Goal: Navigation & Orientation: Find specific page/section

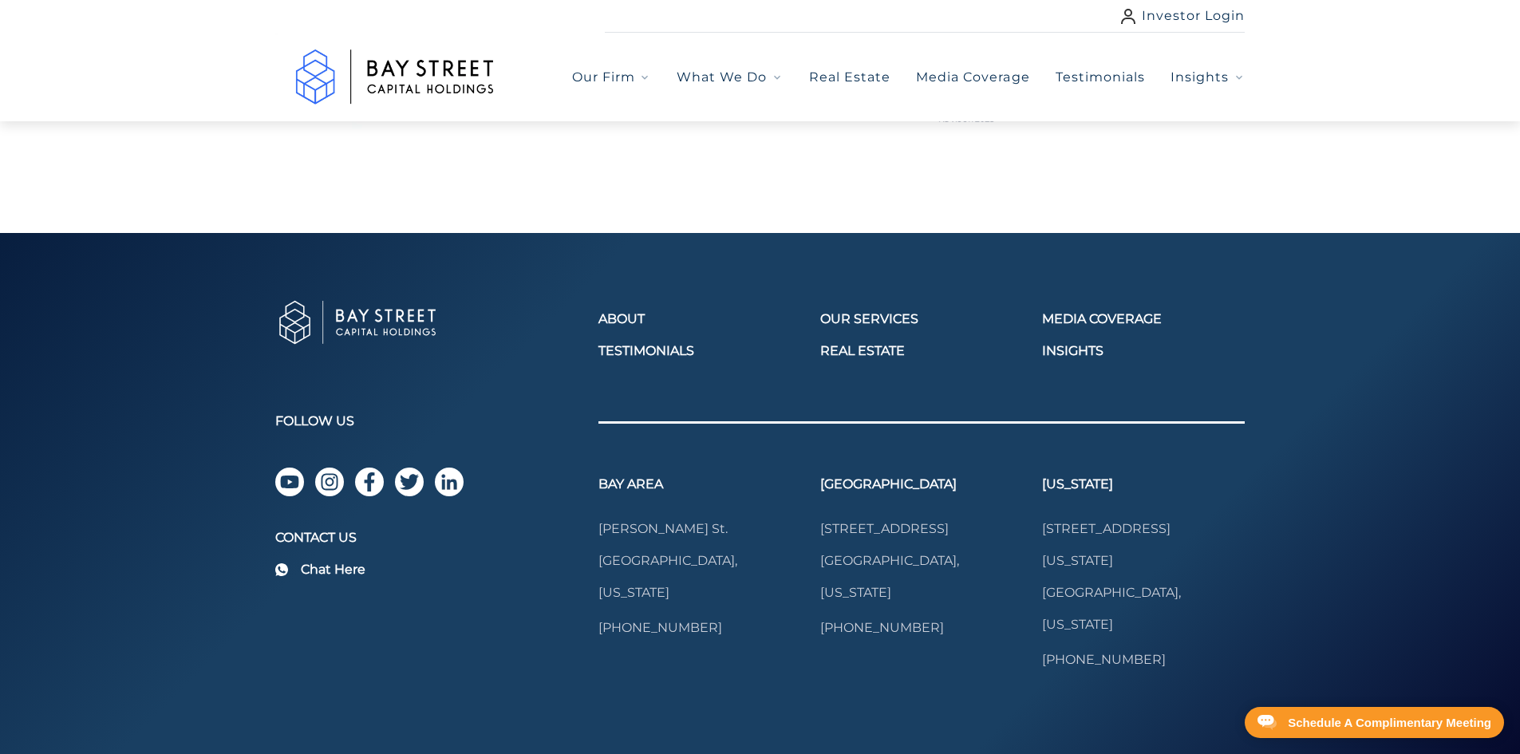
scroll to position [2218, 0]
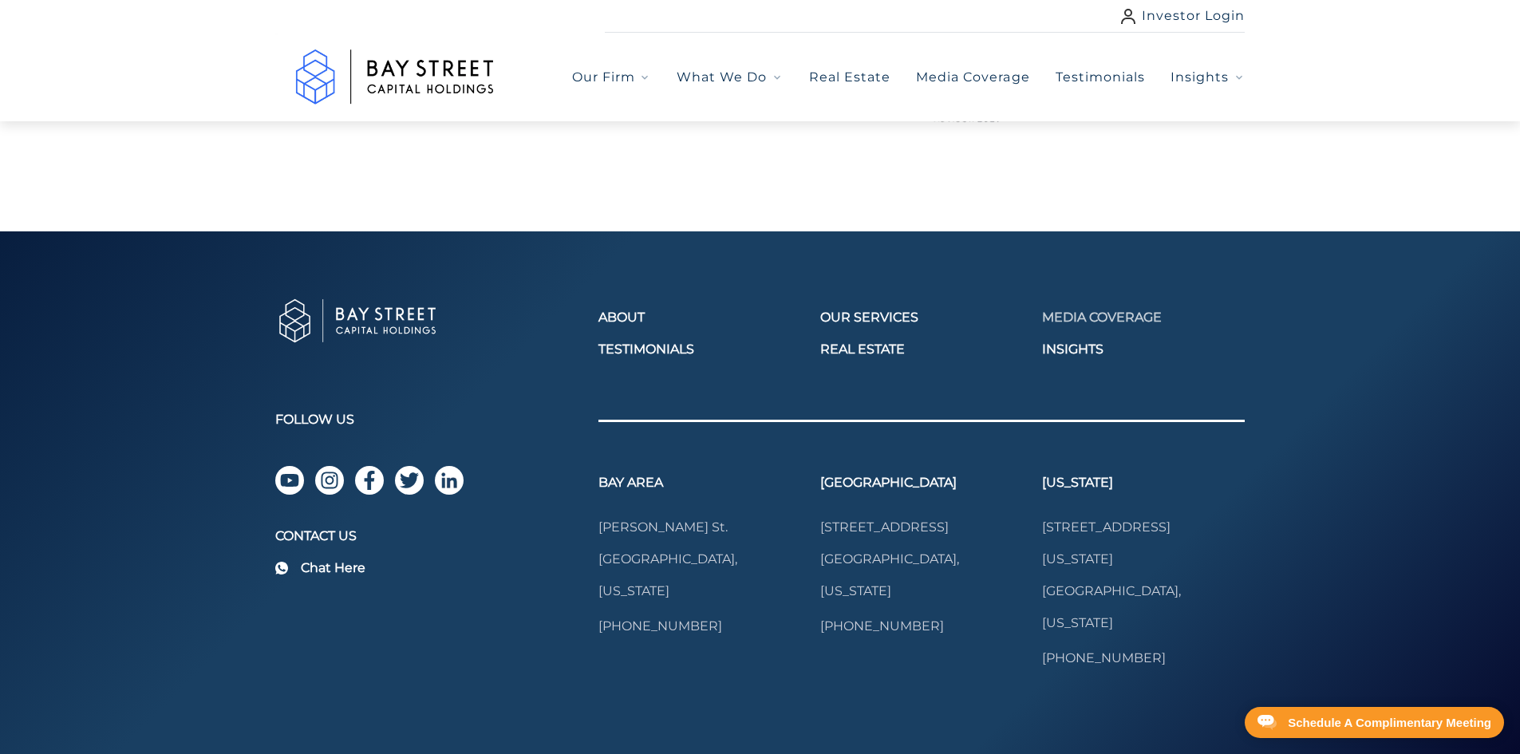
click at [1071, 308] on link "Media Coverage" at bounding box center [1143, 317] width 203 height 19
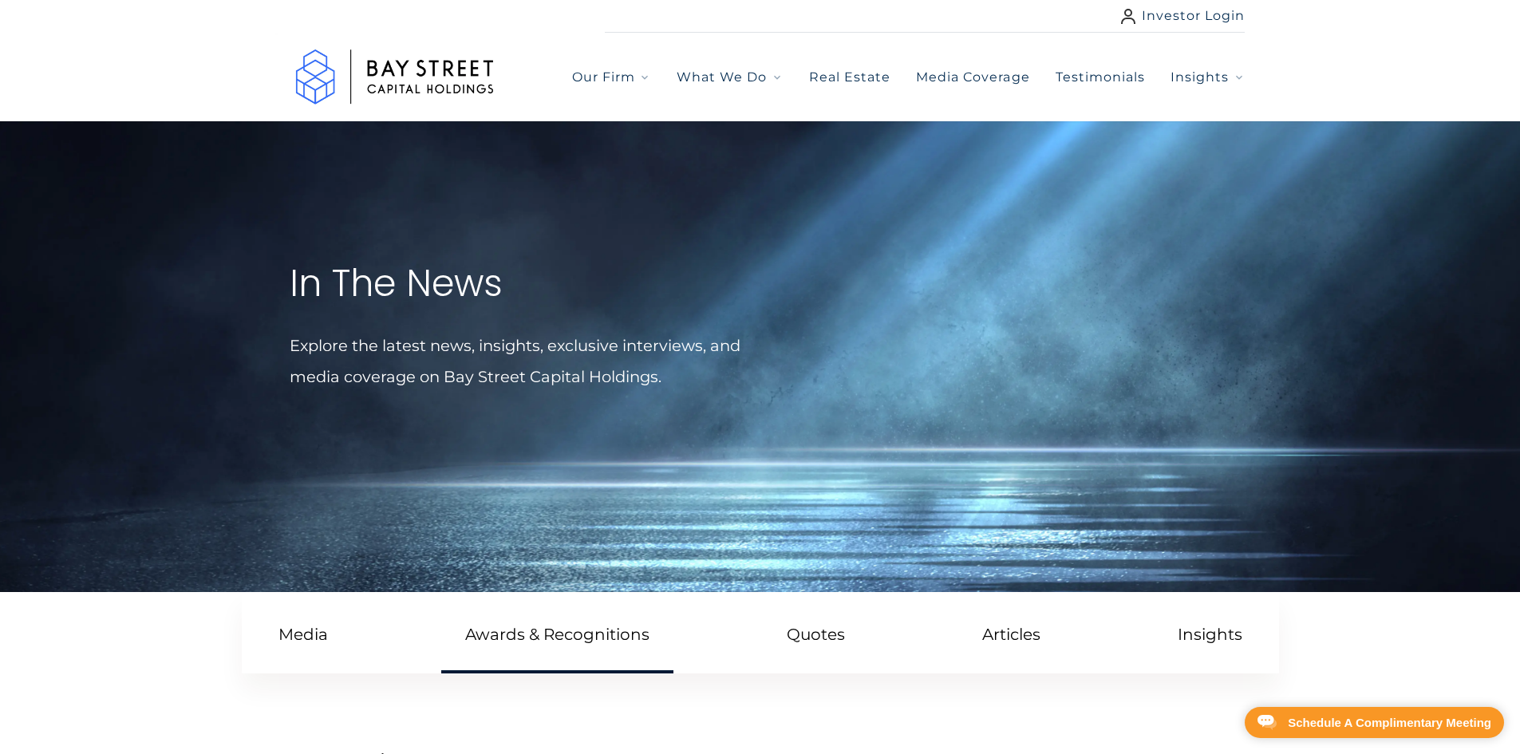
drag, startPoint x: 583, startPoint y: 612, endPoint x: 583, endPoint y: 602, distance: 10.4
click at [1233, 81] on icon "button" at bounding box center [1239, 77] width 13 height 13
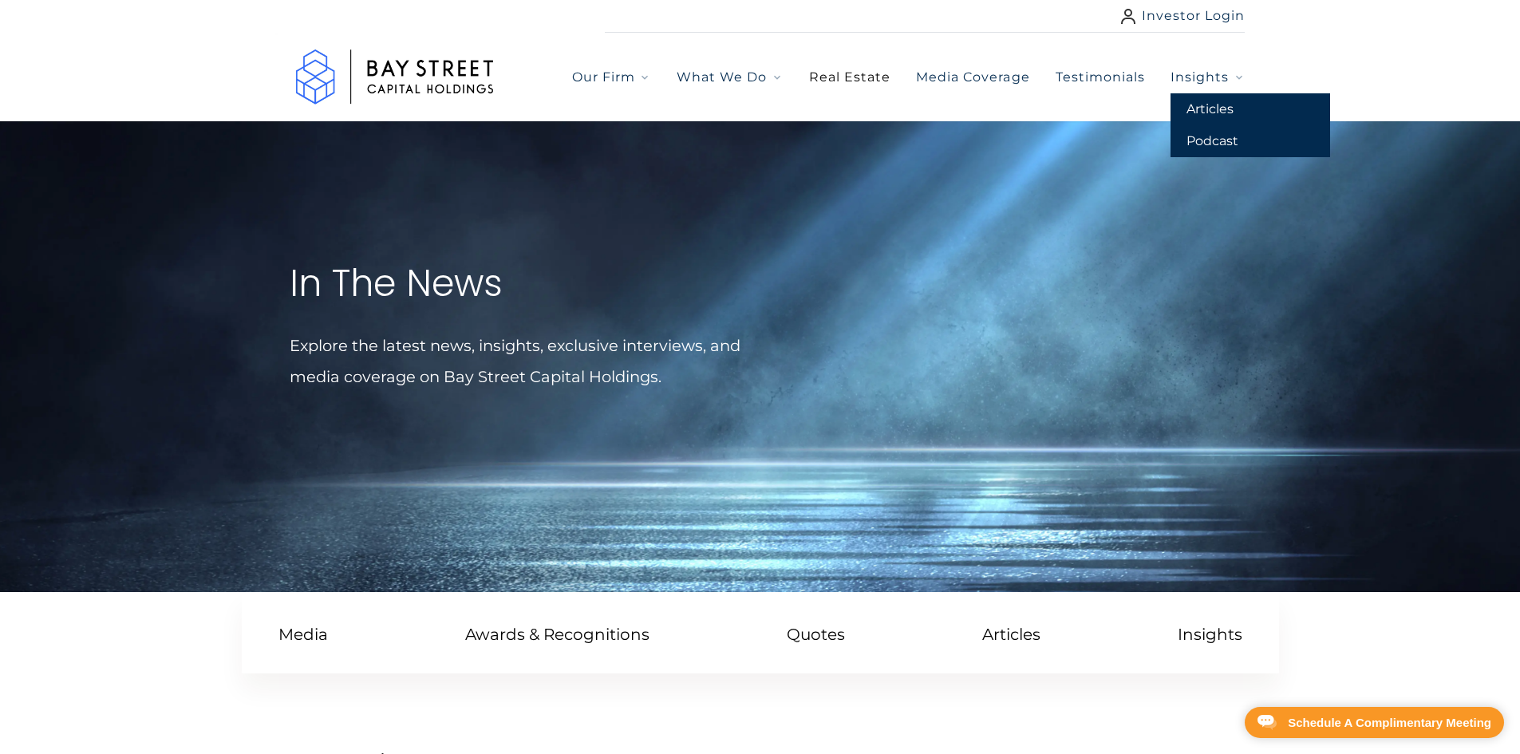
click at [858, 73] on link "Real Estate" at bounding box center [849, 77] width 81 height 19
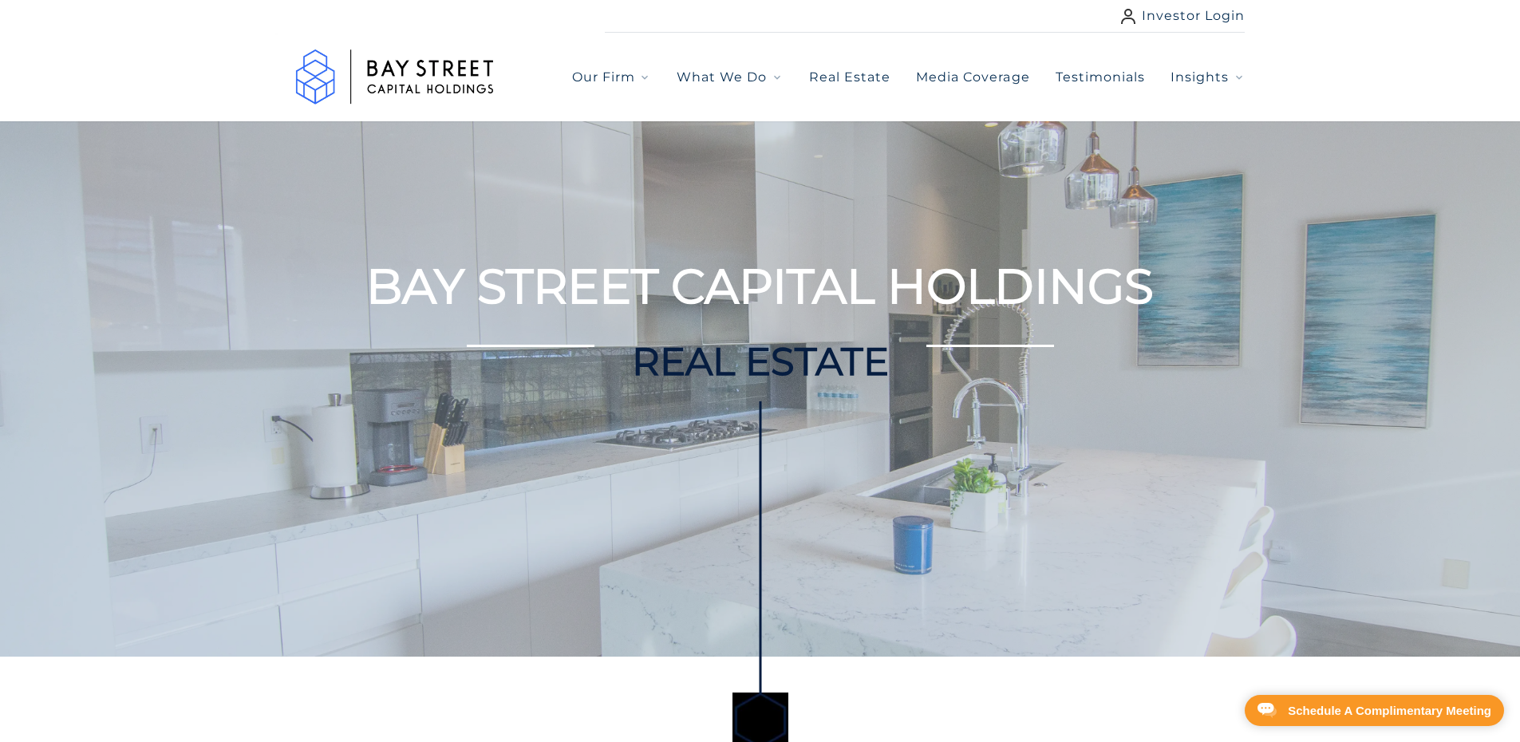
click at [767, 58] on div "Our Firm What We Do Real Estate Media Coverage Testimonials Insights" at bounding box center [760, 77] width 970 height 89
click at [766, 74] on span "What We Do" at bounding box center [721, 77] width 90 height 19
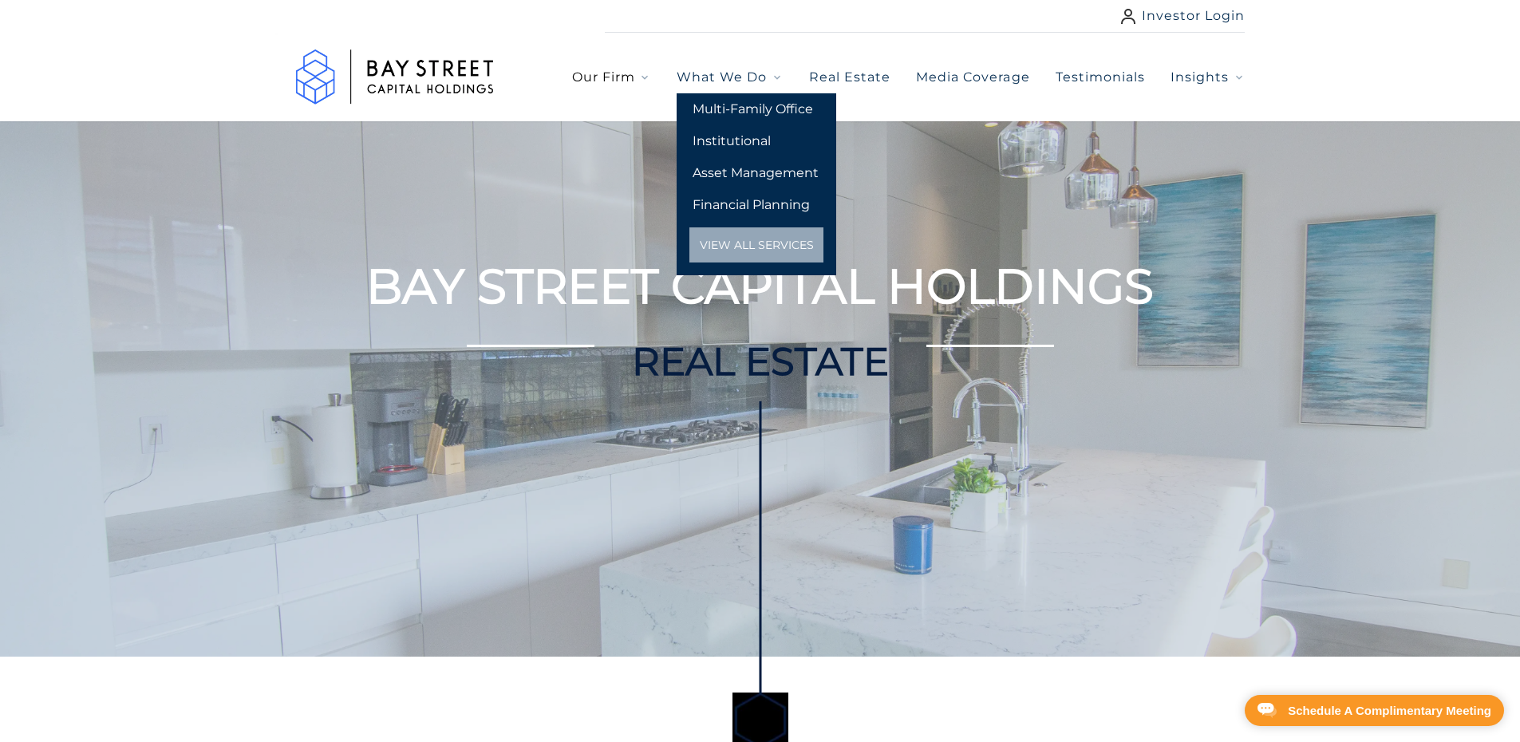
click at [638, 77] on button "Our Firm" at bounding box center [611, 77] width 79 height 19
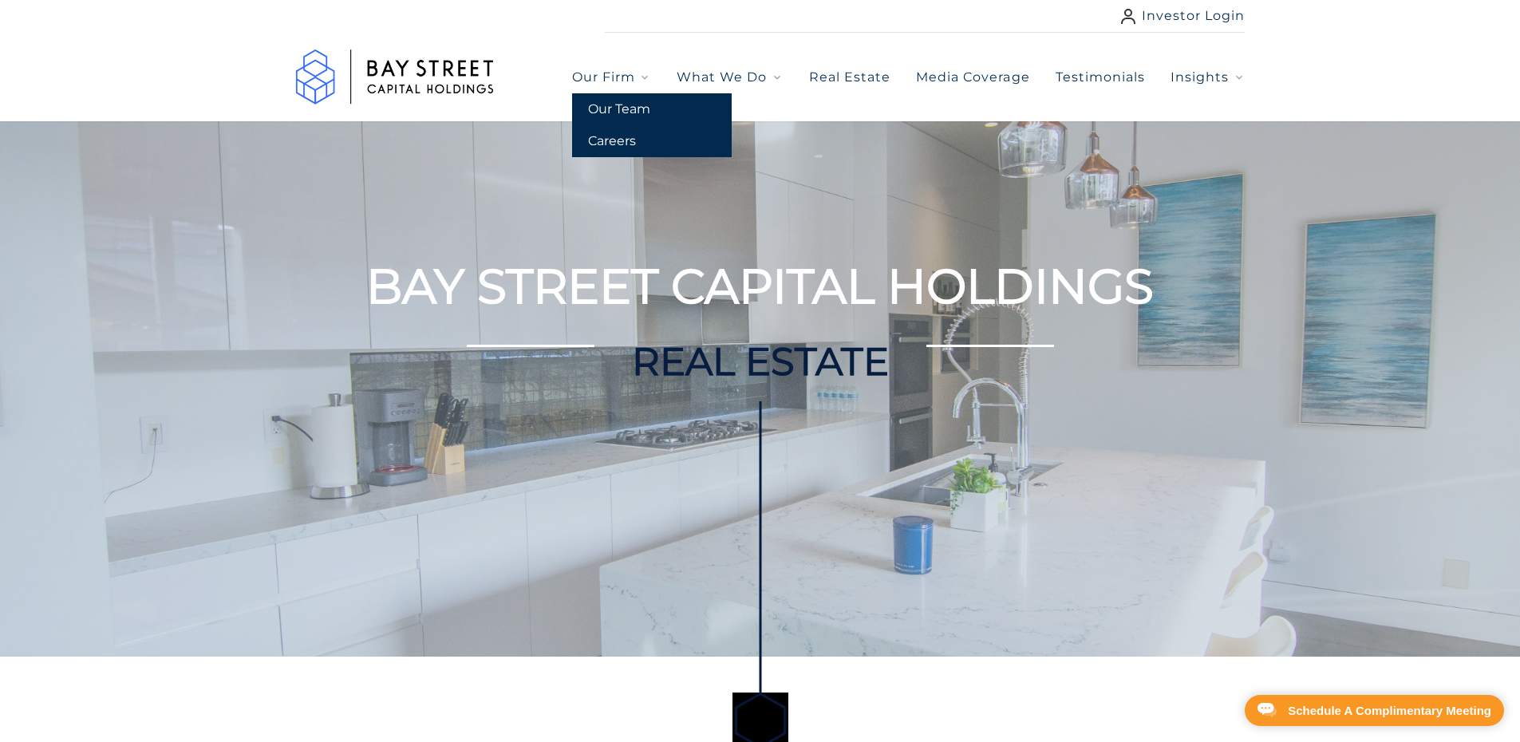
click at [642, 112] on link "Our Team" at bounding box center [652, 109] width 160 height 32
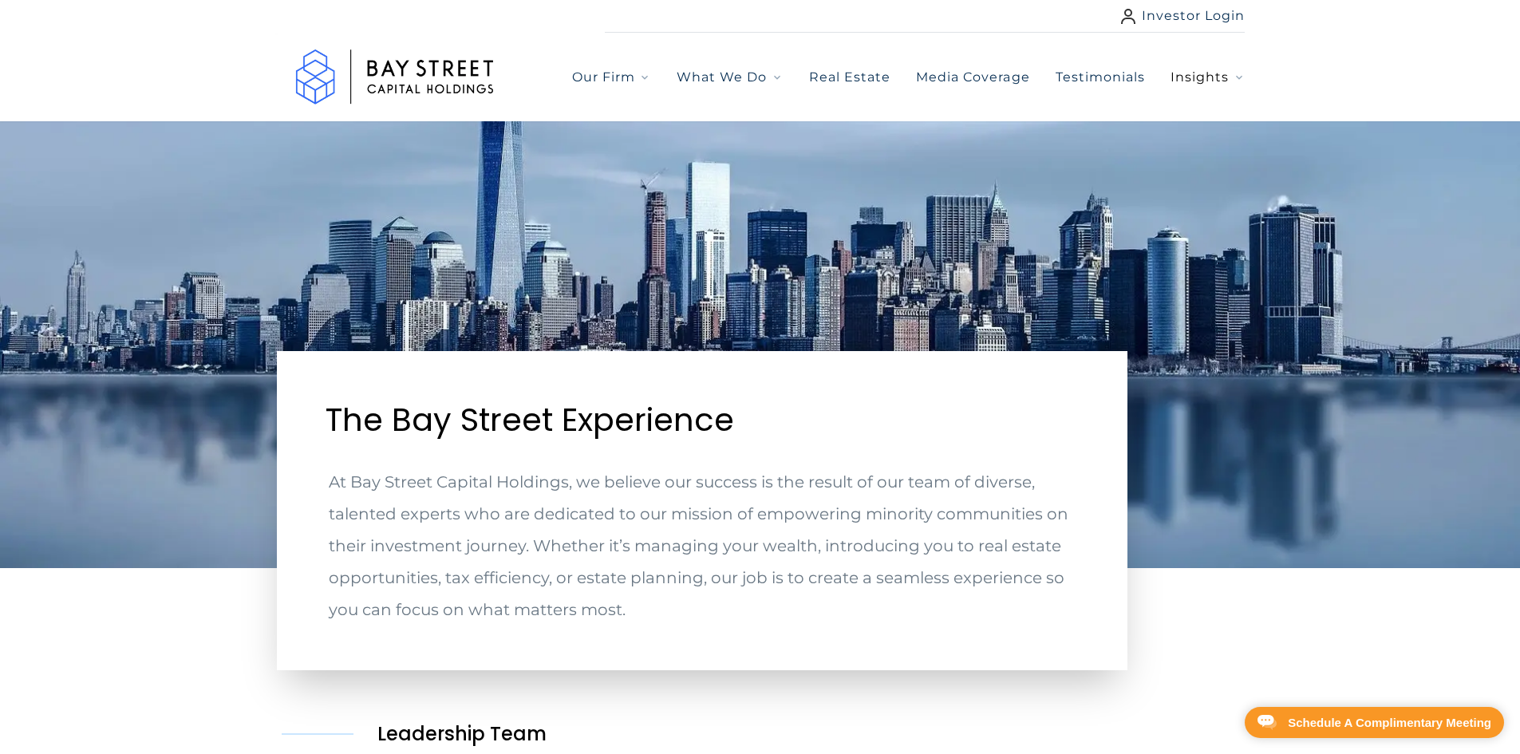
click at [1224, 79] on span "Insights" at bounding box center [1199, 77] width 58 height 19
click at [767, 78] on span "What We Do" at bounding box center [721, 77] width 90 height 19
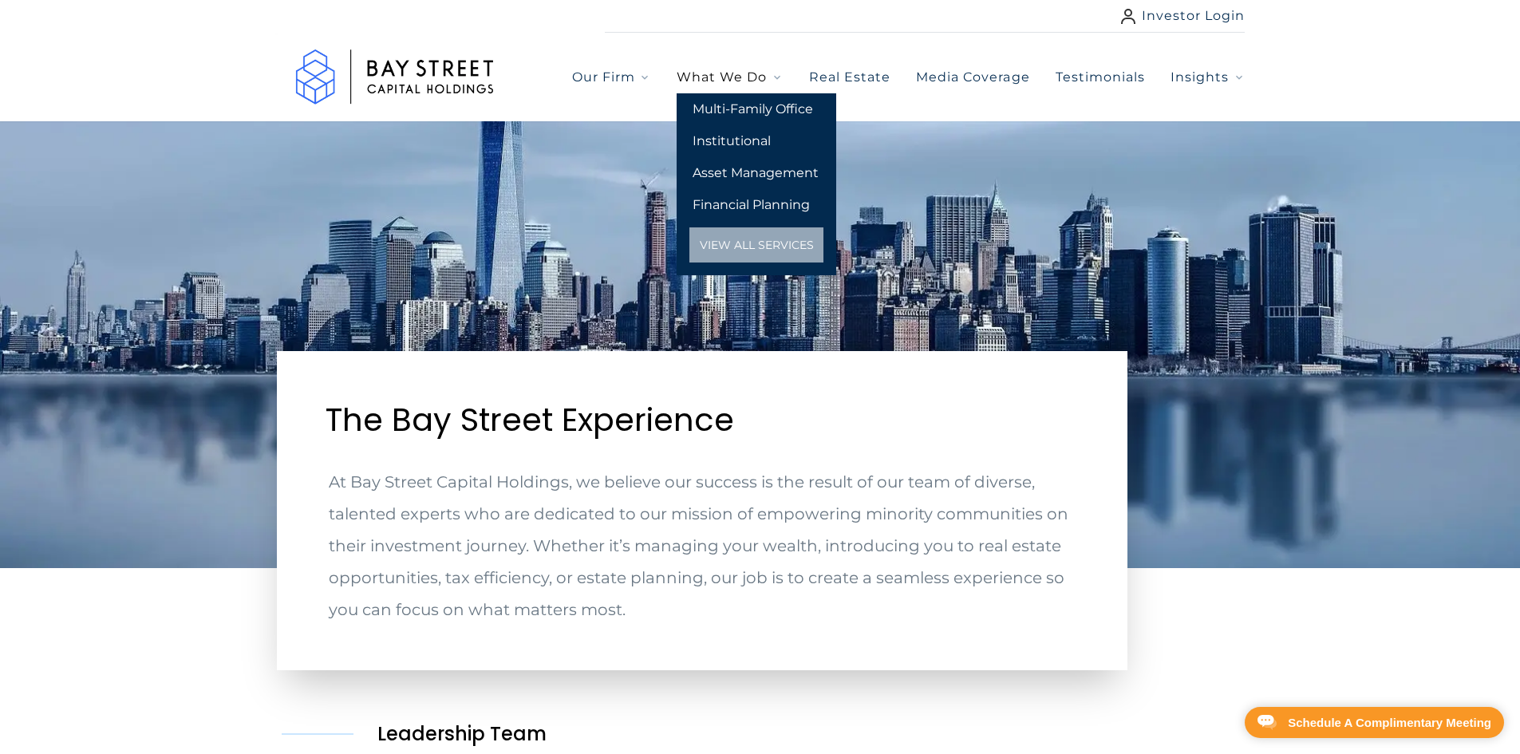
click at [767, 78] on span "What We Do" at bounding box center [721, 77] width 90 height 19
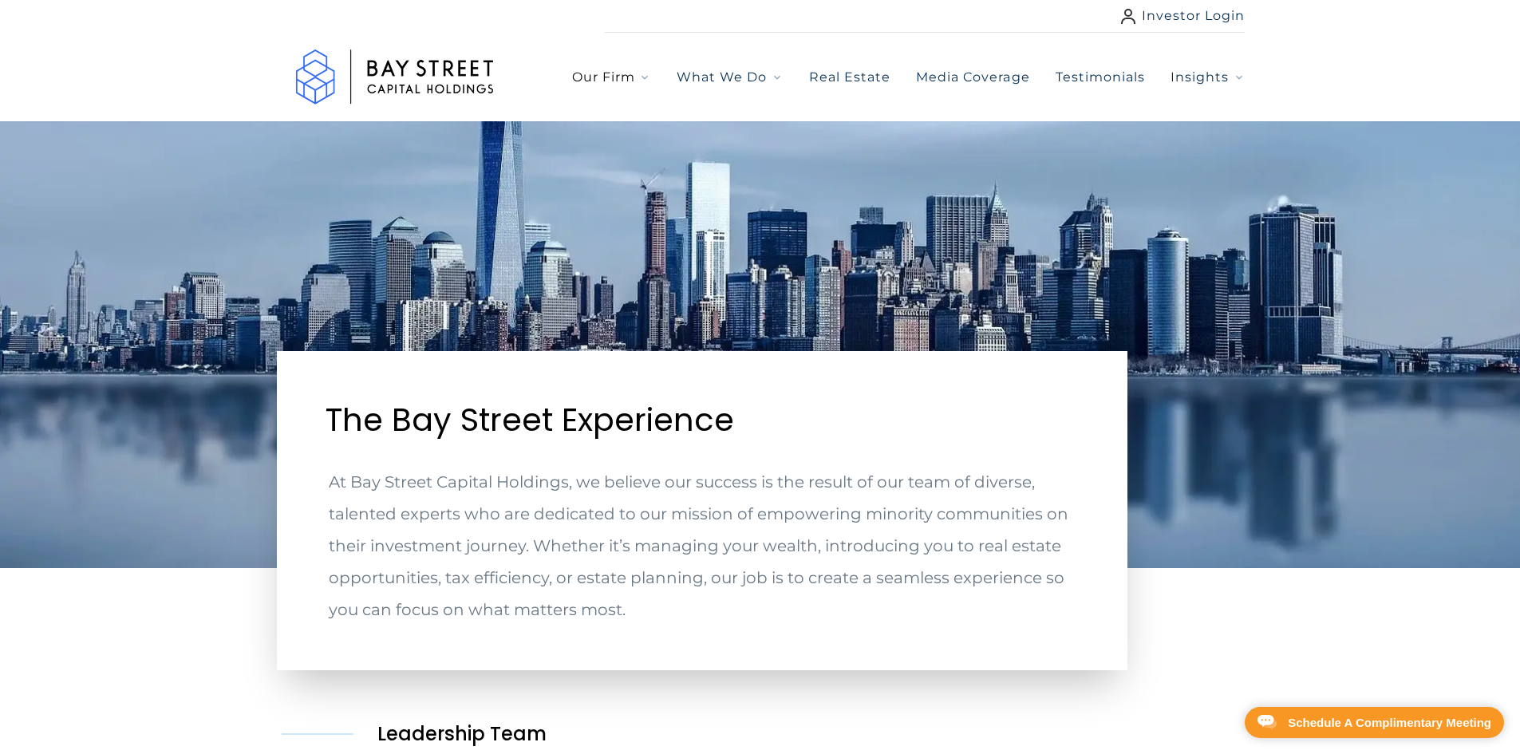
click at [629, 78] on span "Our Firm" at bounding box center [603, 77] width 63 height 19
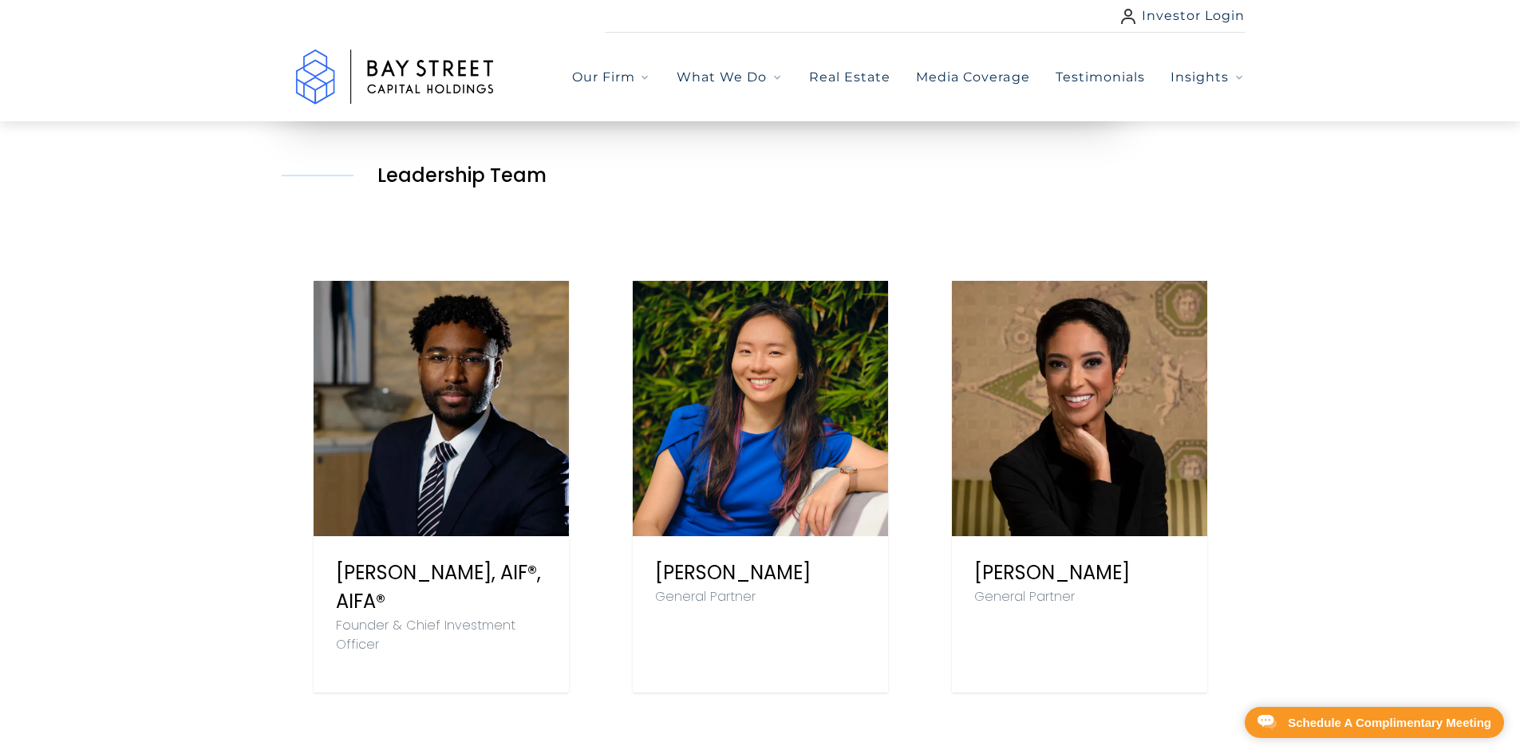
scroll to position [718, 0]
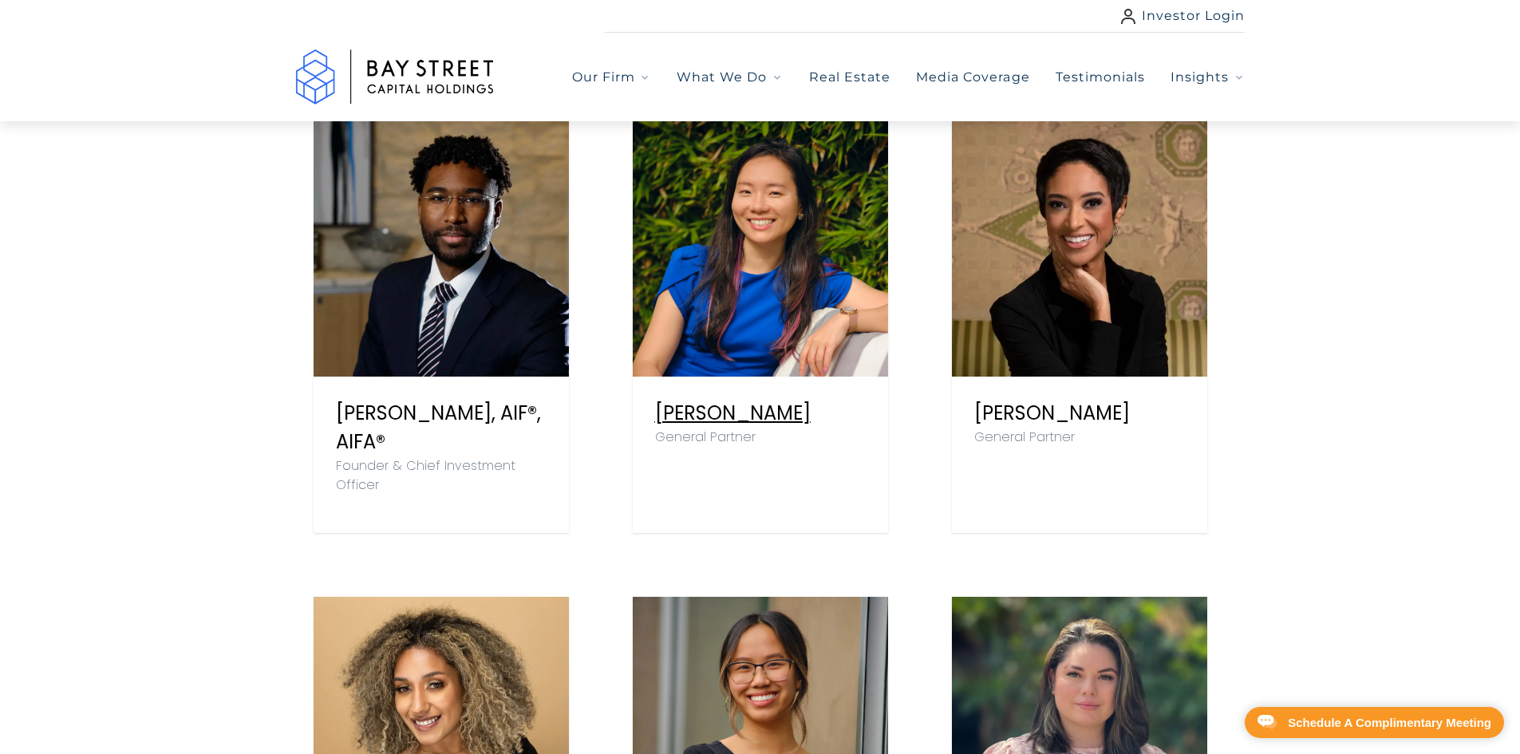
click at [724, 403] on link "[PERSON_NAME]" at bounding box center [733, 413] width 156 height 26
